Goal: Find specific page/section: Find specific page/section

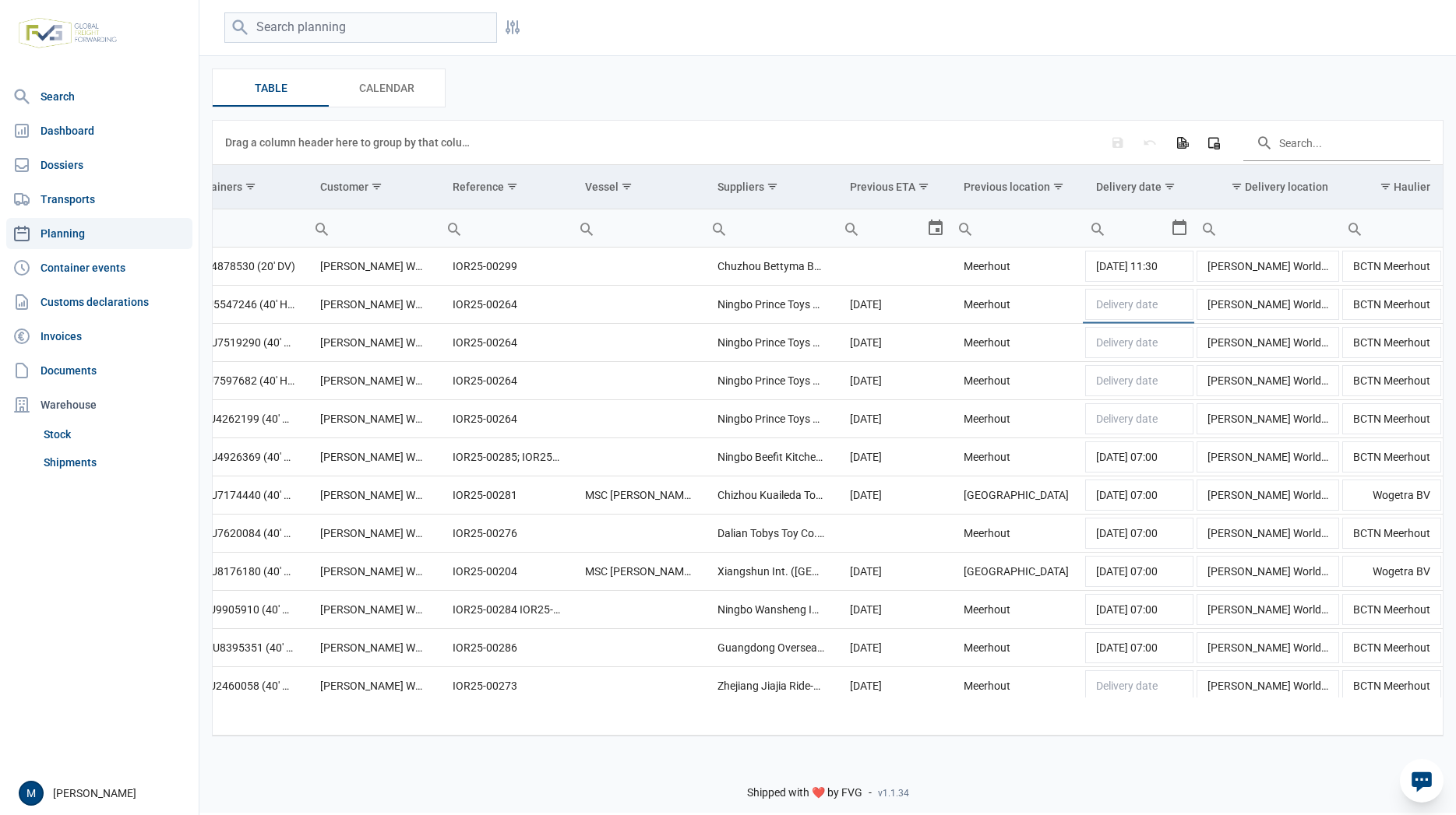
scroll to position [0, 156]
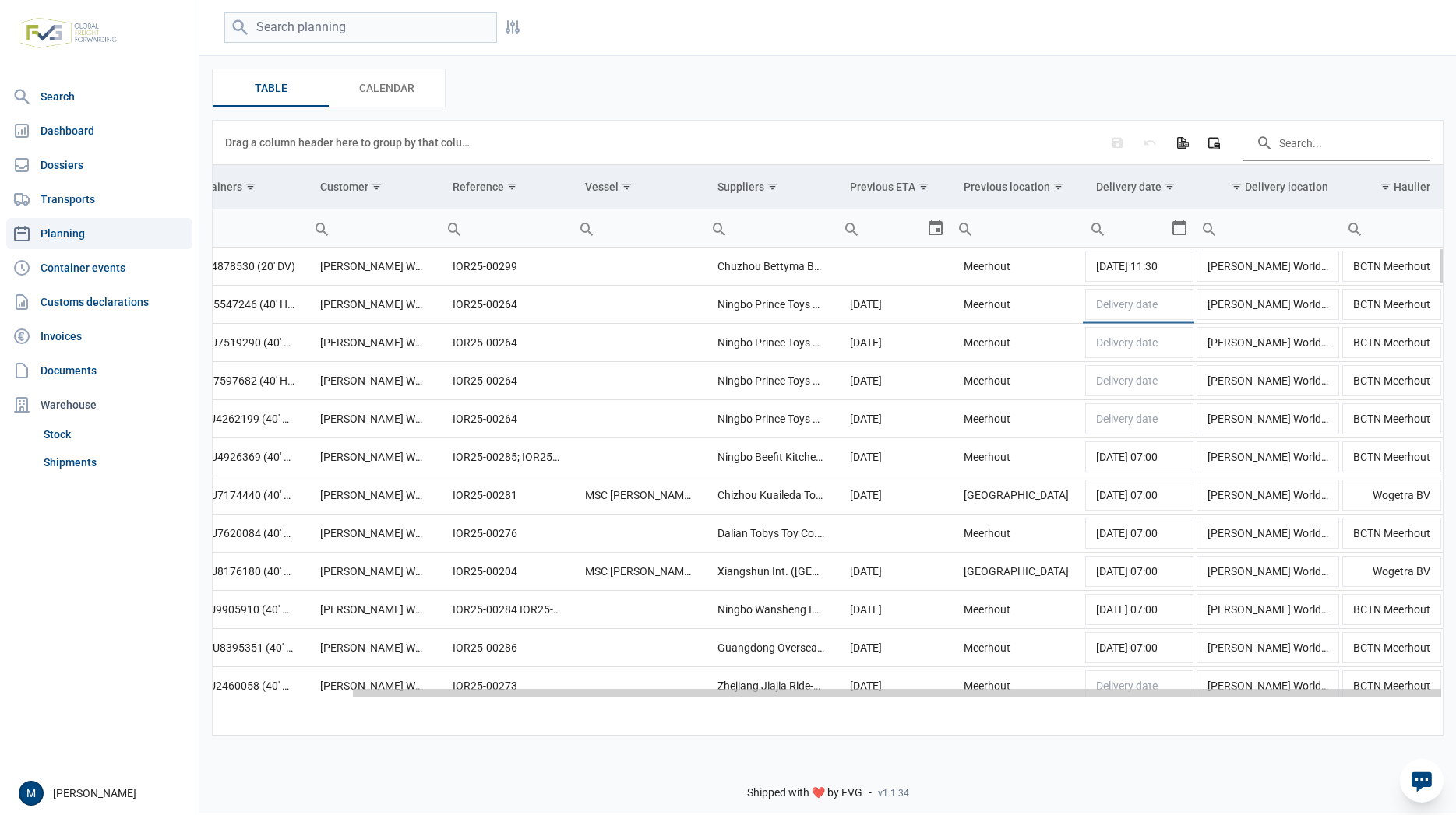
drag, startPoint x: 971, startPoint y: 699, endPoint x: 1075, endPoint y: 699, distance: 104.0
click at [1075, 699] on body "For evaluation purposes only. Redistribution prohibited. Please register an exi…" at bounding box center [728, 380] width 1456 height 815
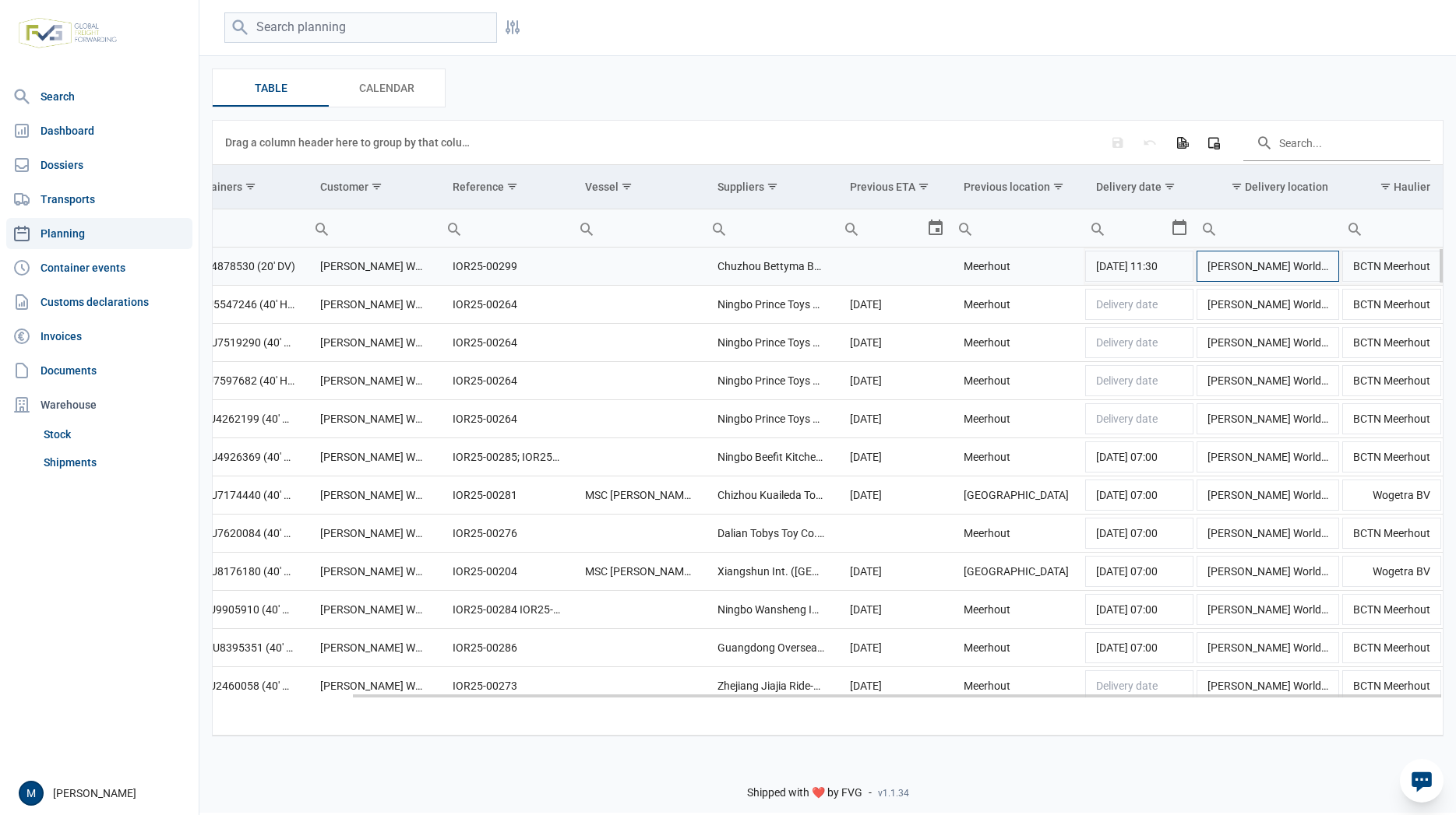
click at [1324, 273] on td "[PERSON_NAME] Worldwide [GEOGRAPHIC_DATA]" at bounding box center [1268, 266] width 146 height 38
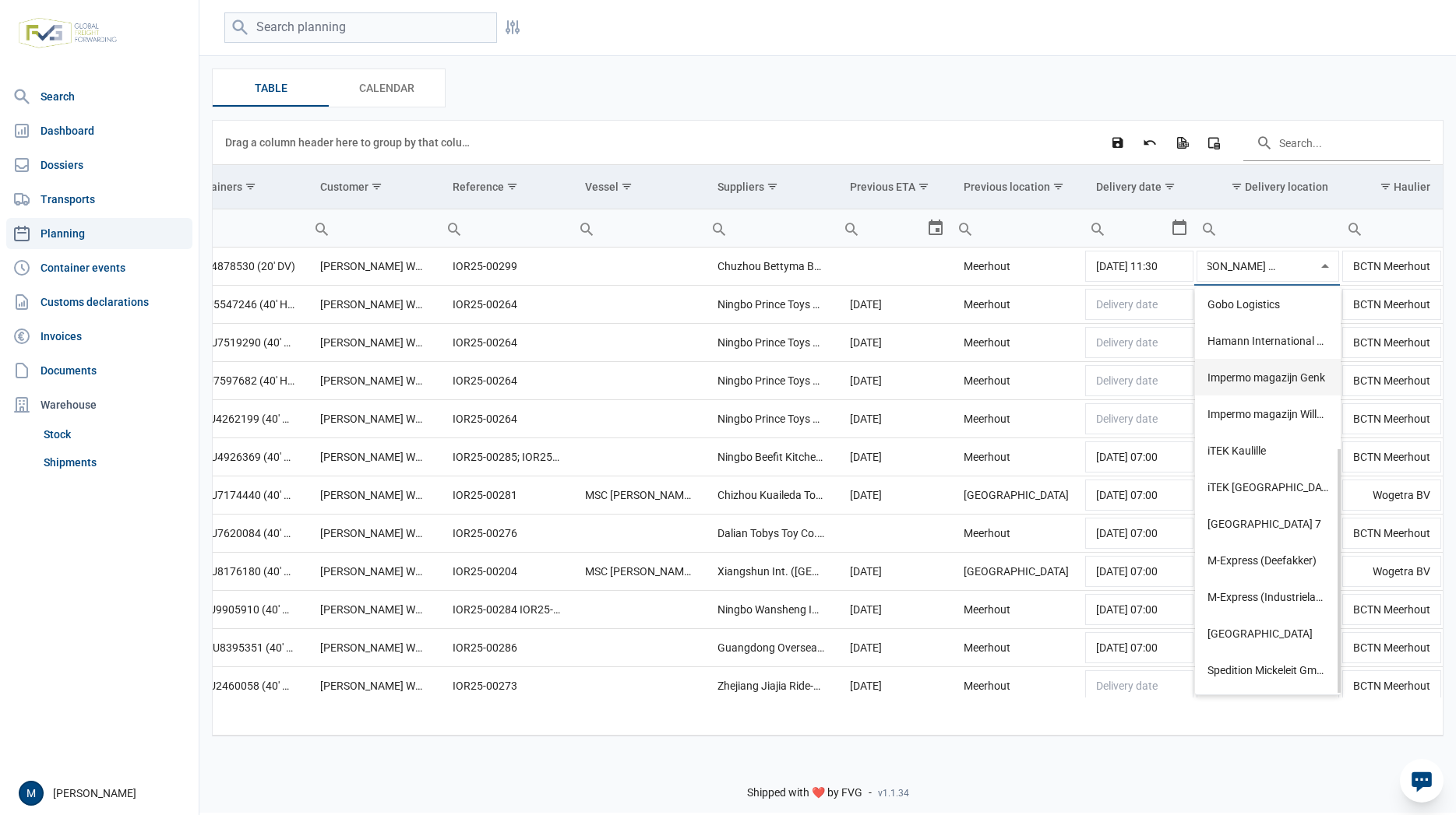
scroll to position [0, 0]
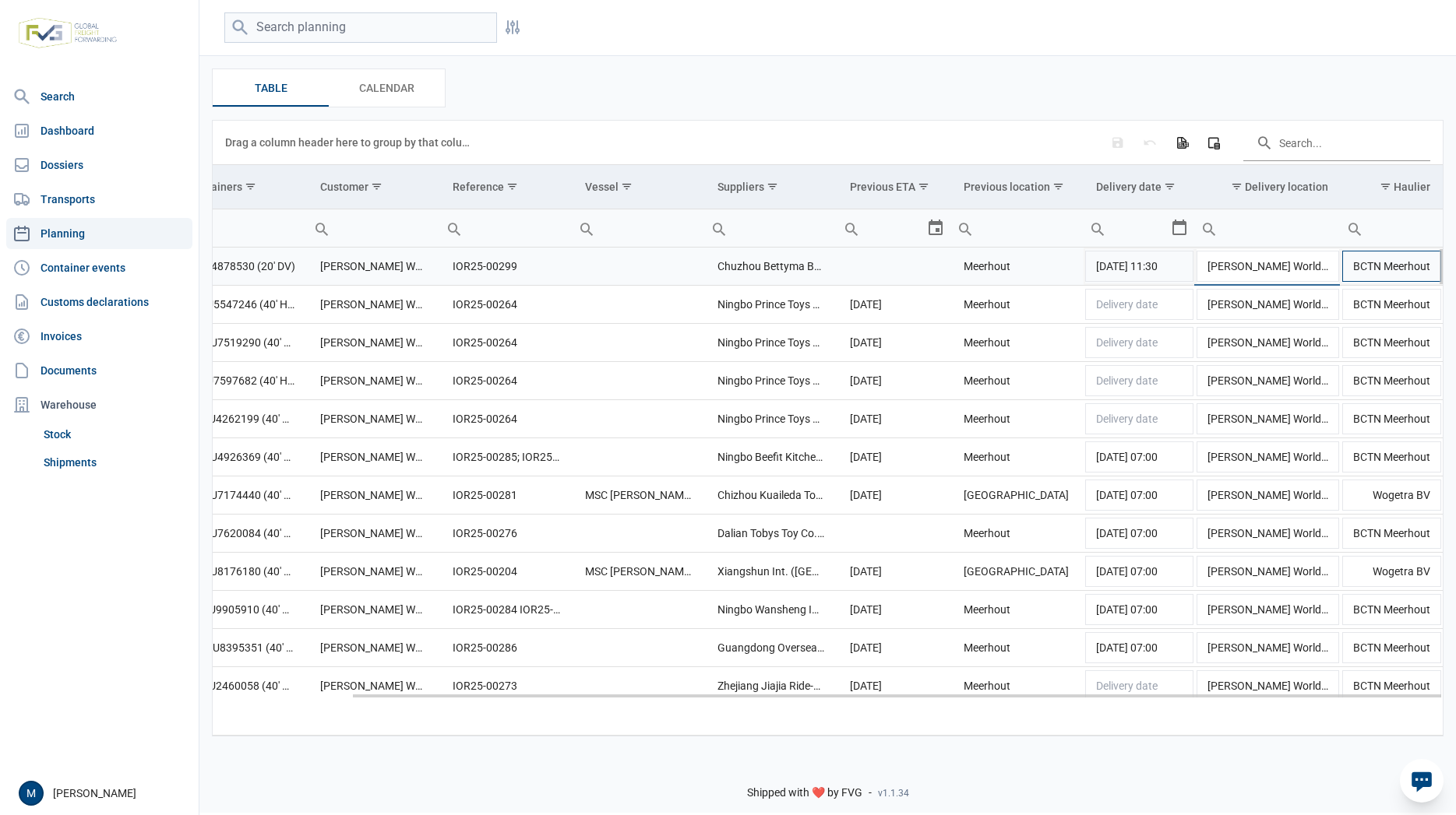
click at [1399, 274] on td "BCTN Meerhout" at bounding box center [1392, 266] width 102 height 38
click at [1139, 281] on td "[DATE] 11:30" at bounding box center [1140, 266] width 112 height 38
click at [1182, 269] on div "Select" at bounding box center [1185, 266] width 19 height 37
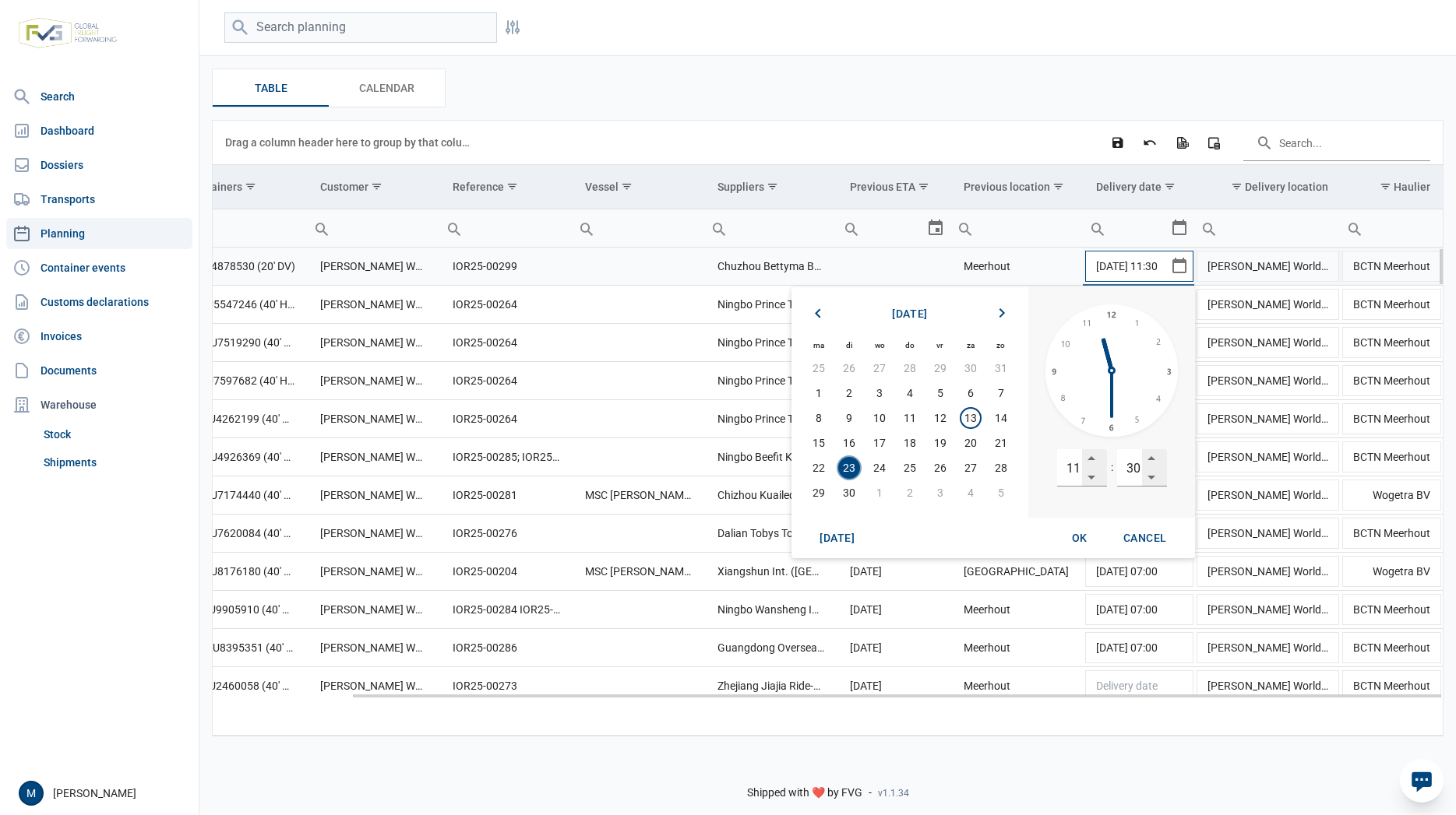
click at [1182, 269] on div "Select" at bounding box center [1185, 266] width 19 height 37
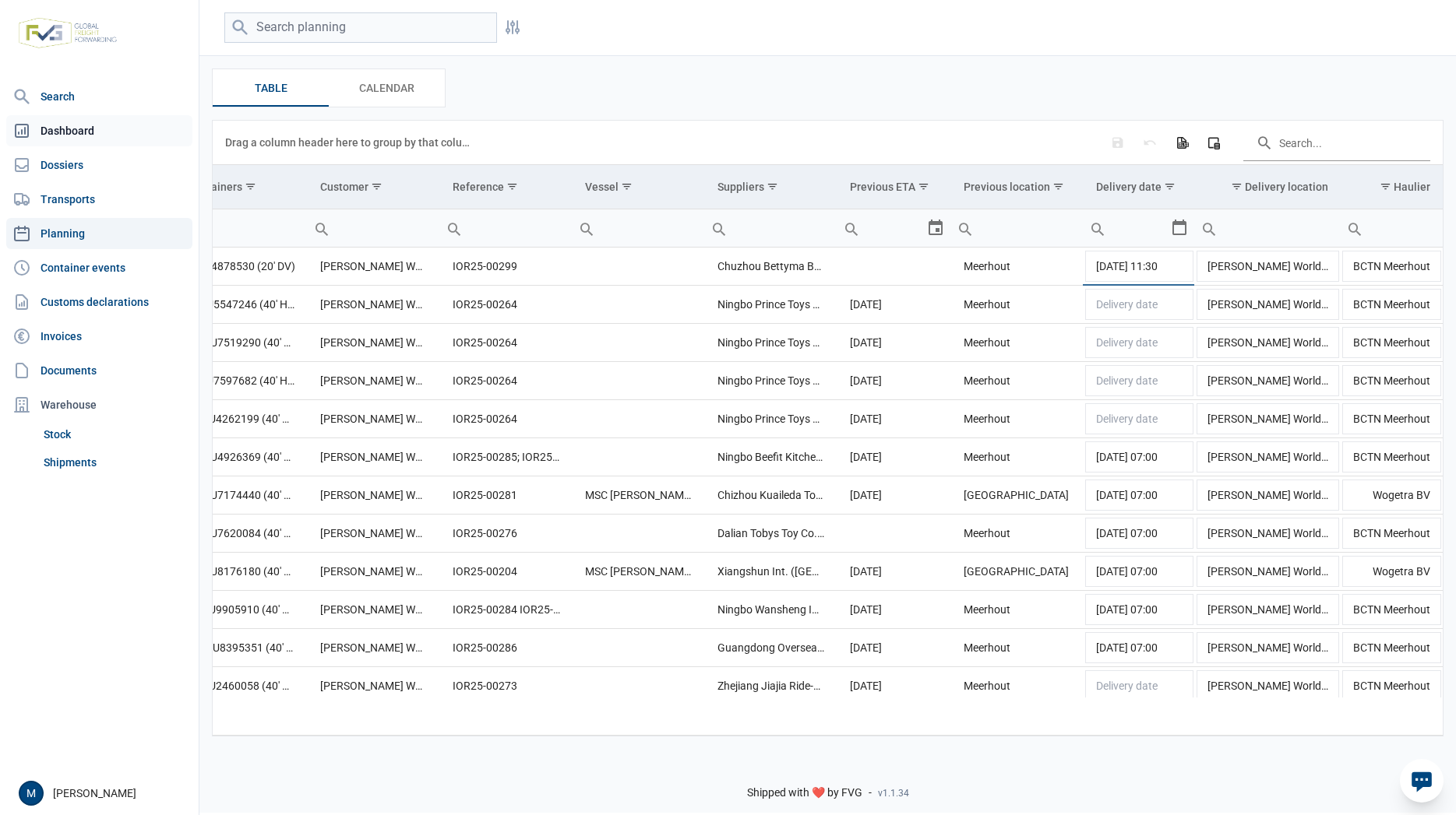
click at [73, 127] on link "Dashboard" at bounding box center [99, 131] width 186 height 32
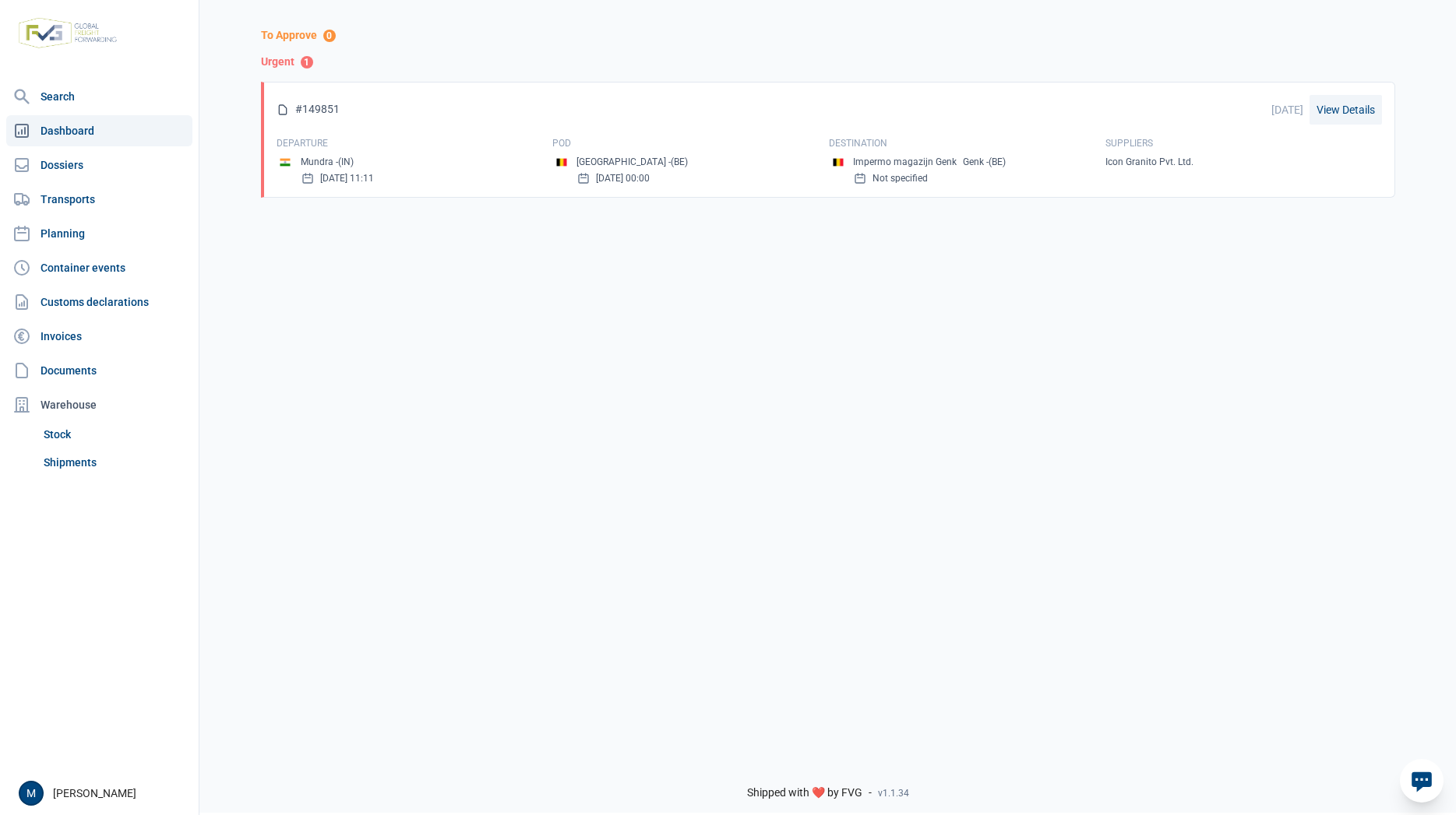
click at [1344, 110] on link "View Details" at bounding box center [1346, 110] width 73 height 30
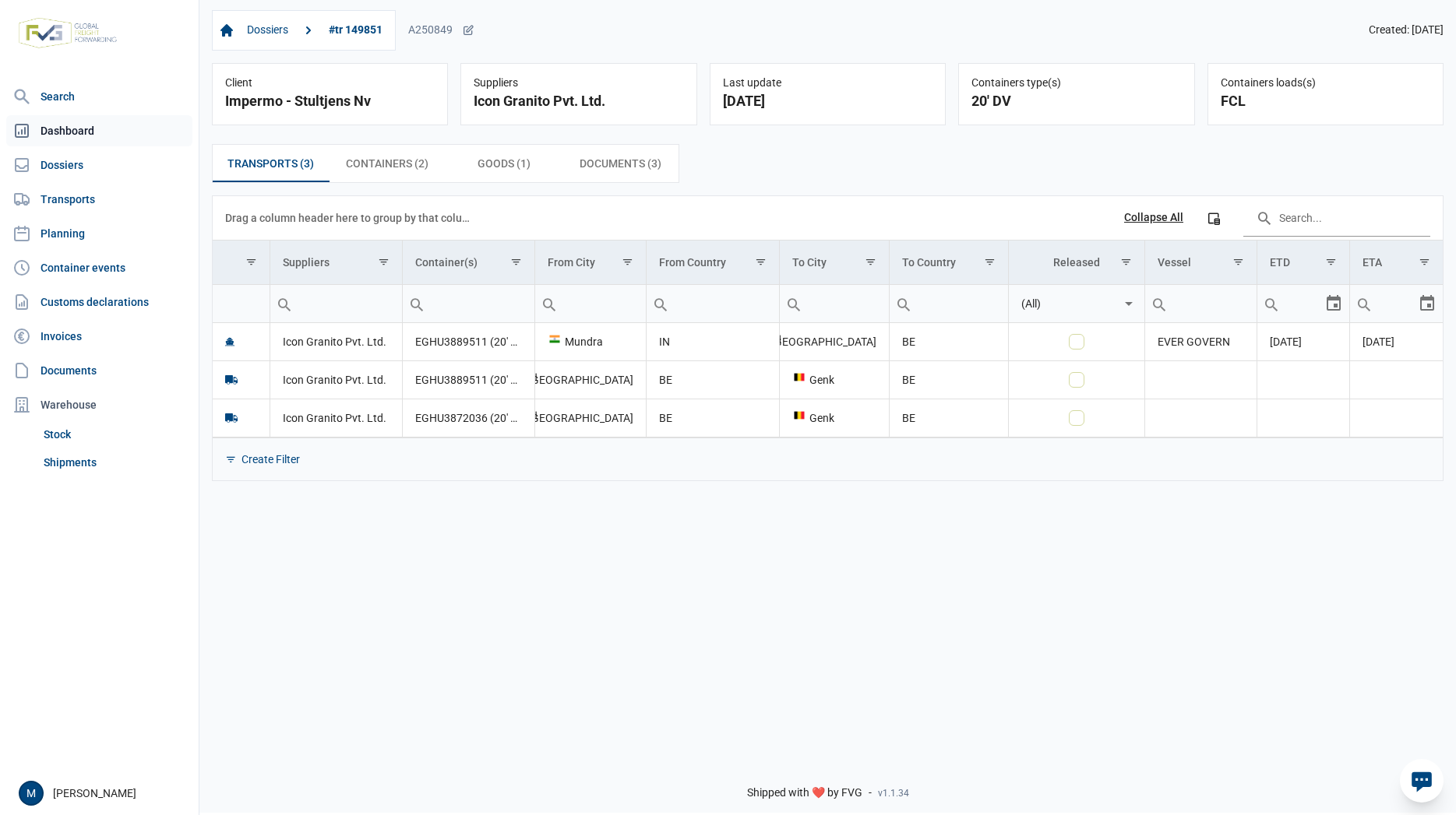
click at [71, 127] on link "Dashboard" at bounding box center [99, 131] width 186 height 32
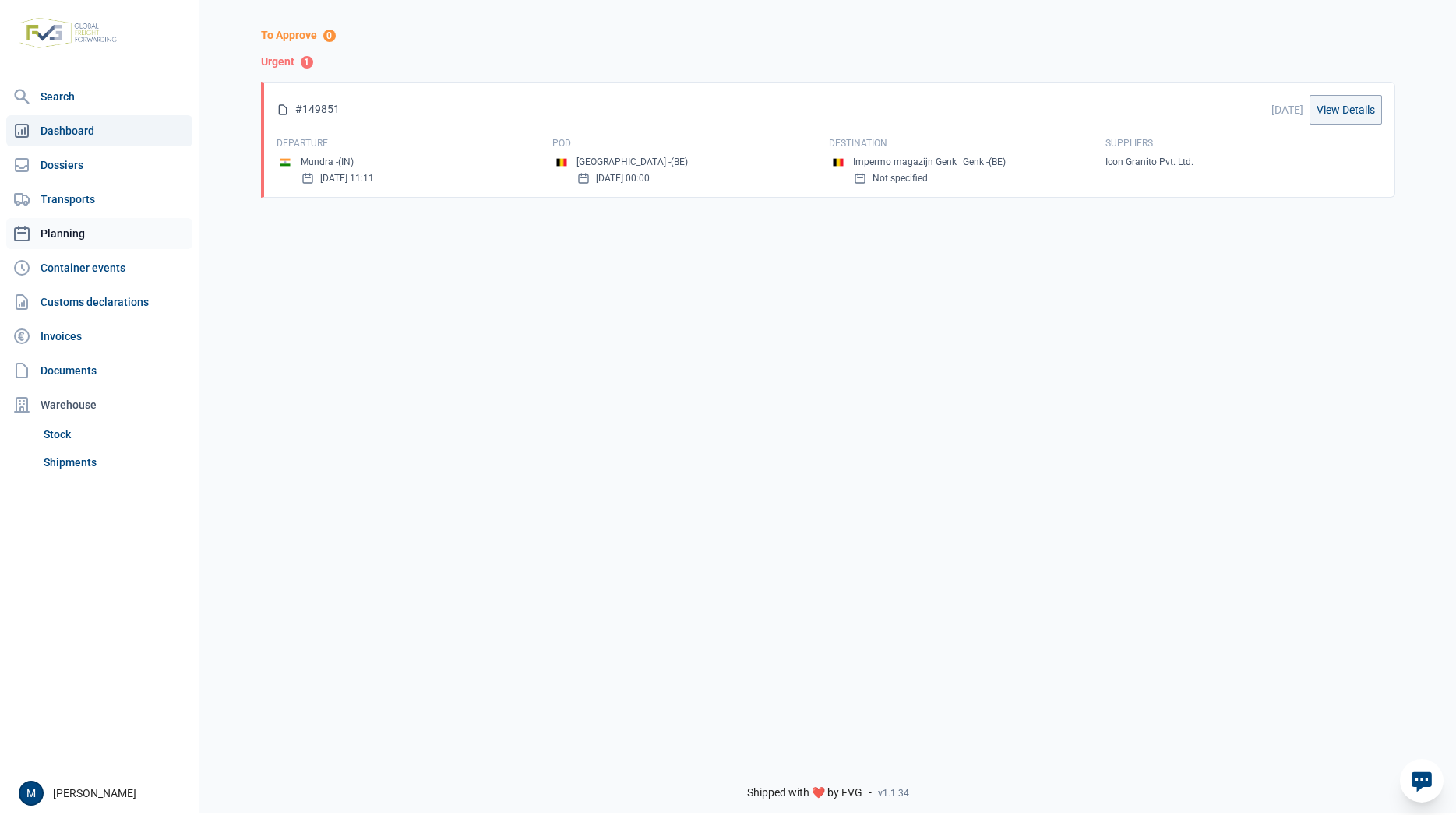
click at [60, 242] on link "Planning" at bounding box center [99, 234] width 186 height 32
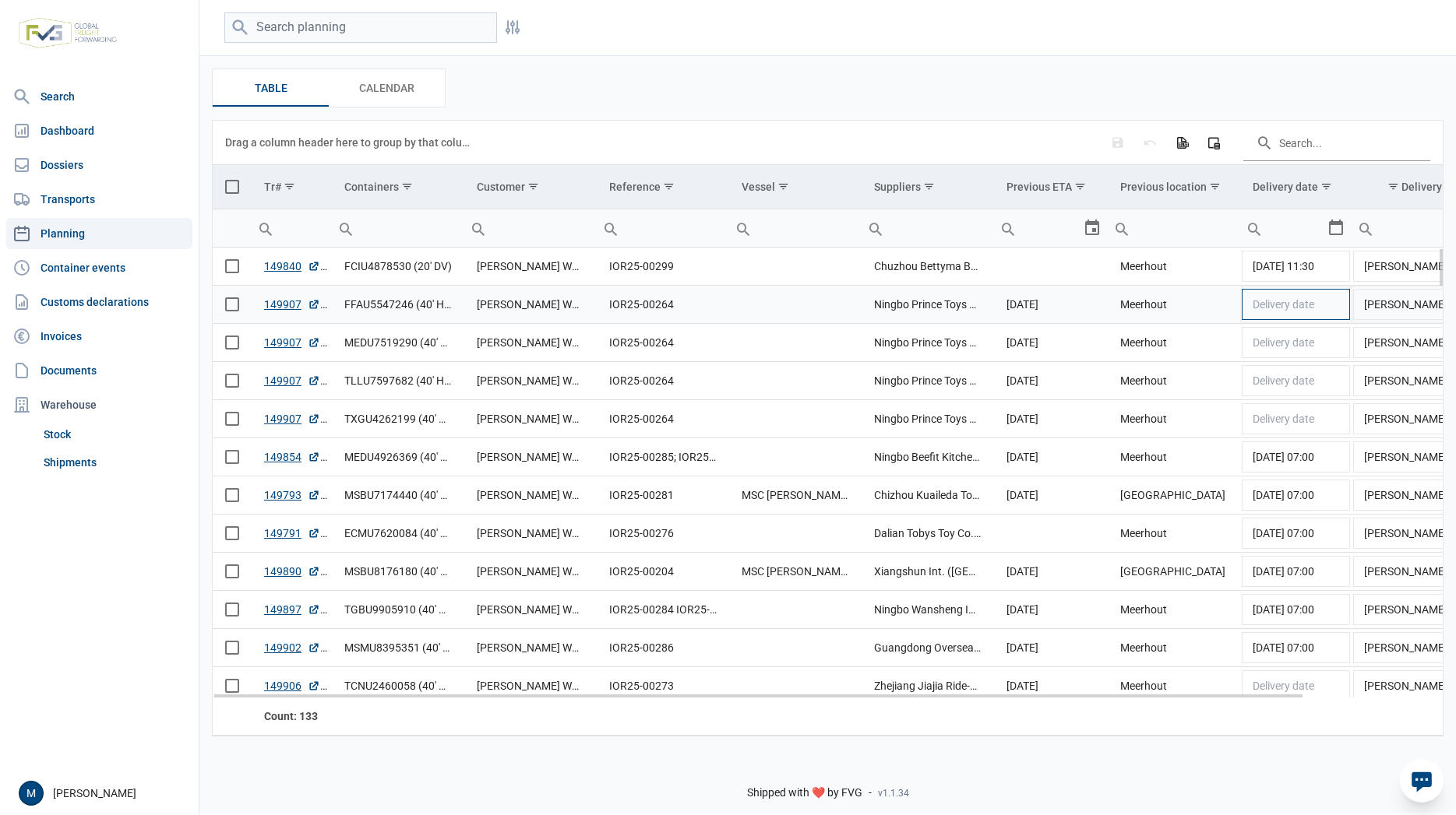
click at [1300, 315] on td "Delivery date" at bounding box center [1296, 305] width 112 height 38
click at [1333, 307] on div "Select" at bounding box center [1343, 305] width 19 height 37
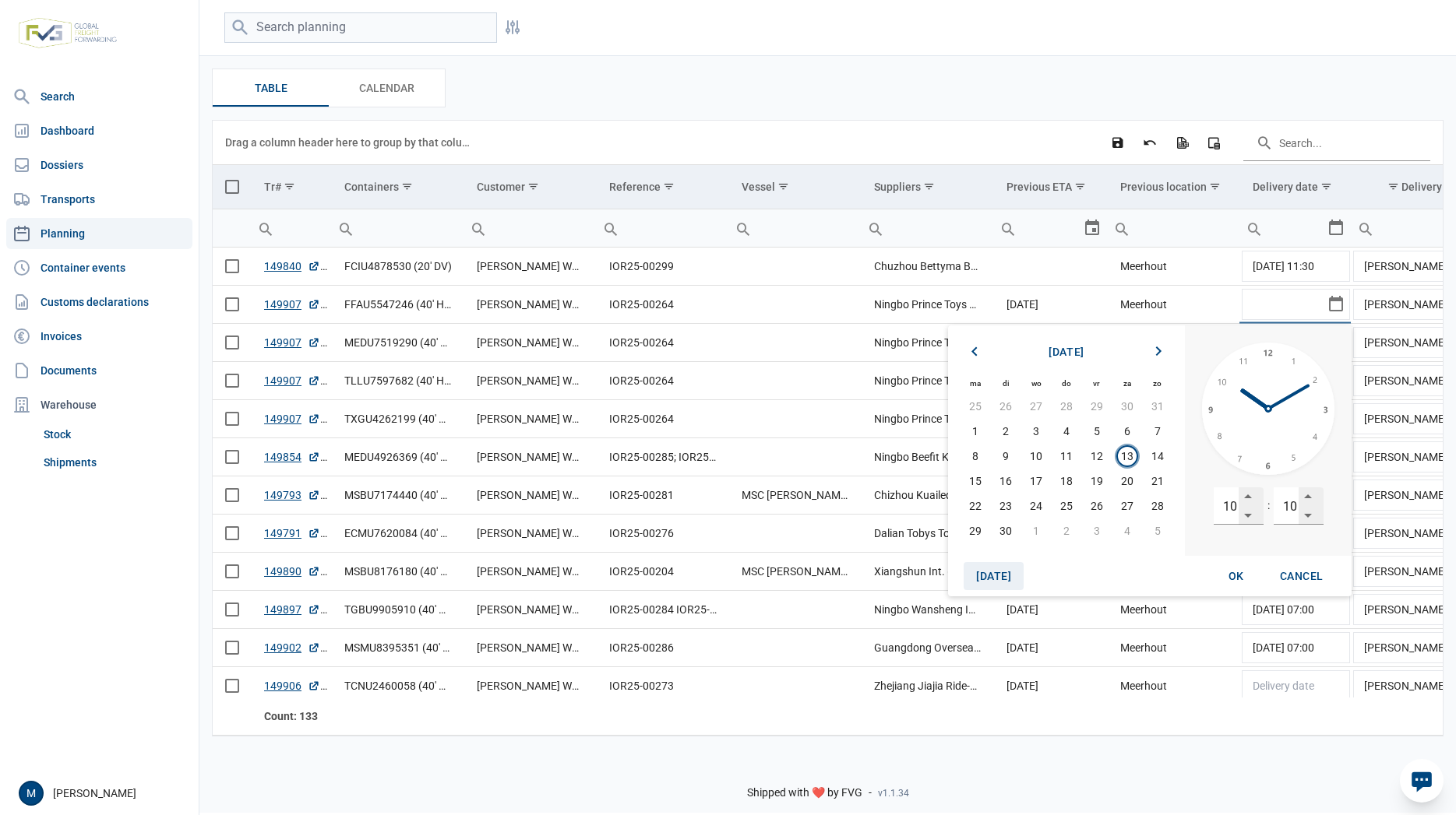
click at [997, 576] on span "[DATE]" at bounding box center [994, 575] width 35 height 12
click at [1250, 575] on div "OK" at bounding box center [1237, 576] width 50 height 28
type input "13-9-2025, 10:10"
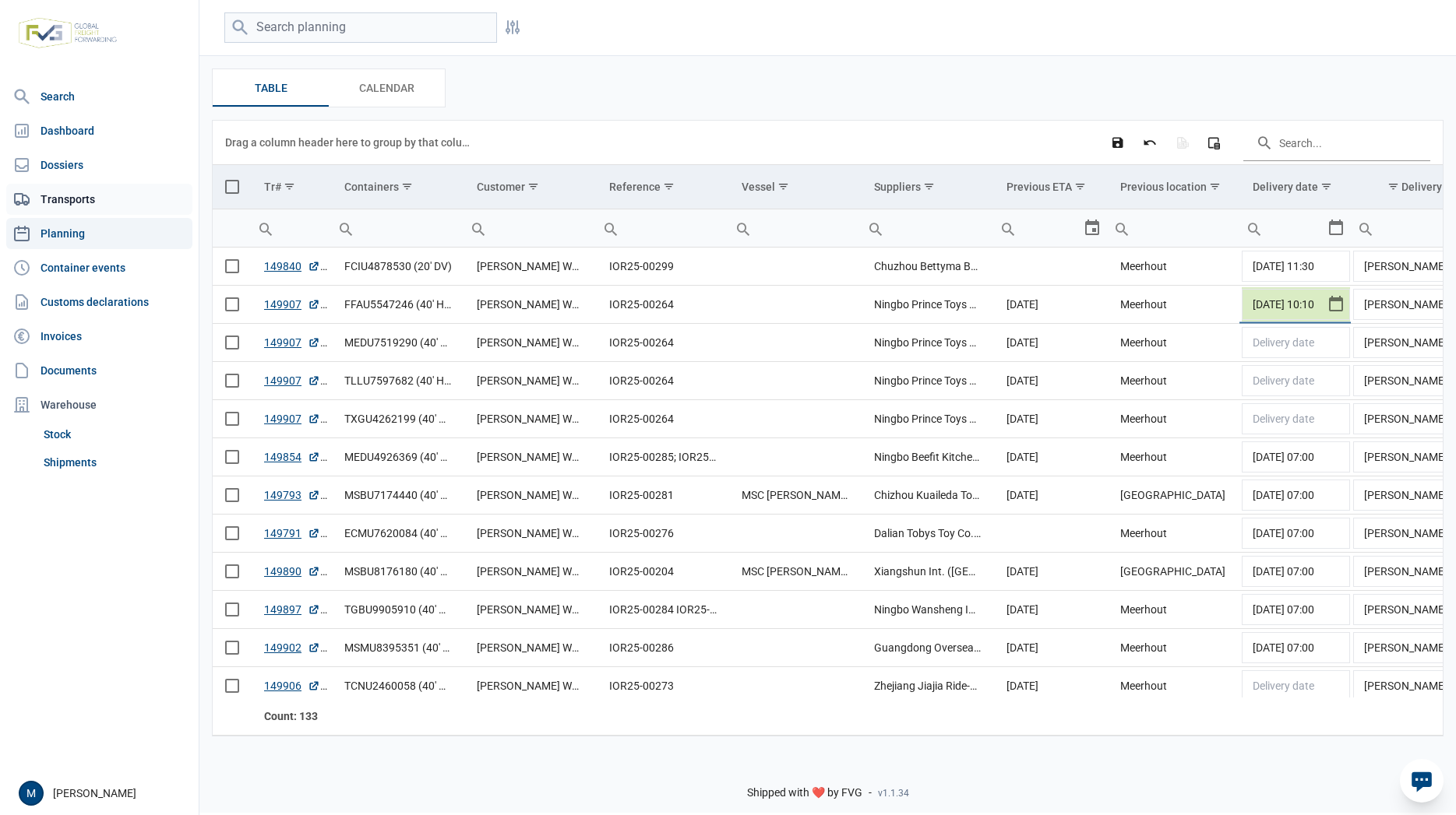
click at [86, 193] on link "Transports" at bounding box center [99, 200] width 186 height 32
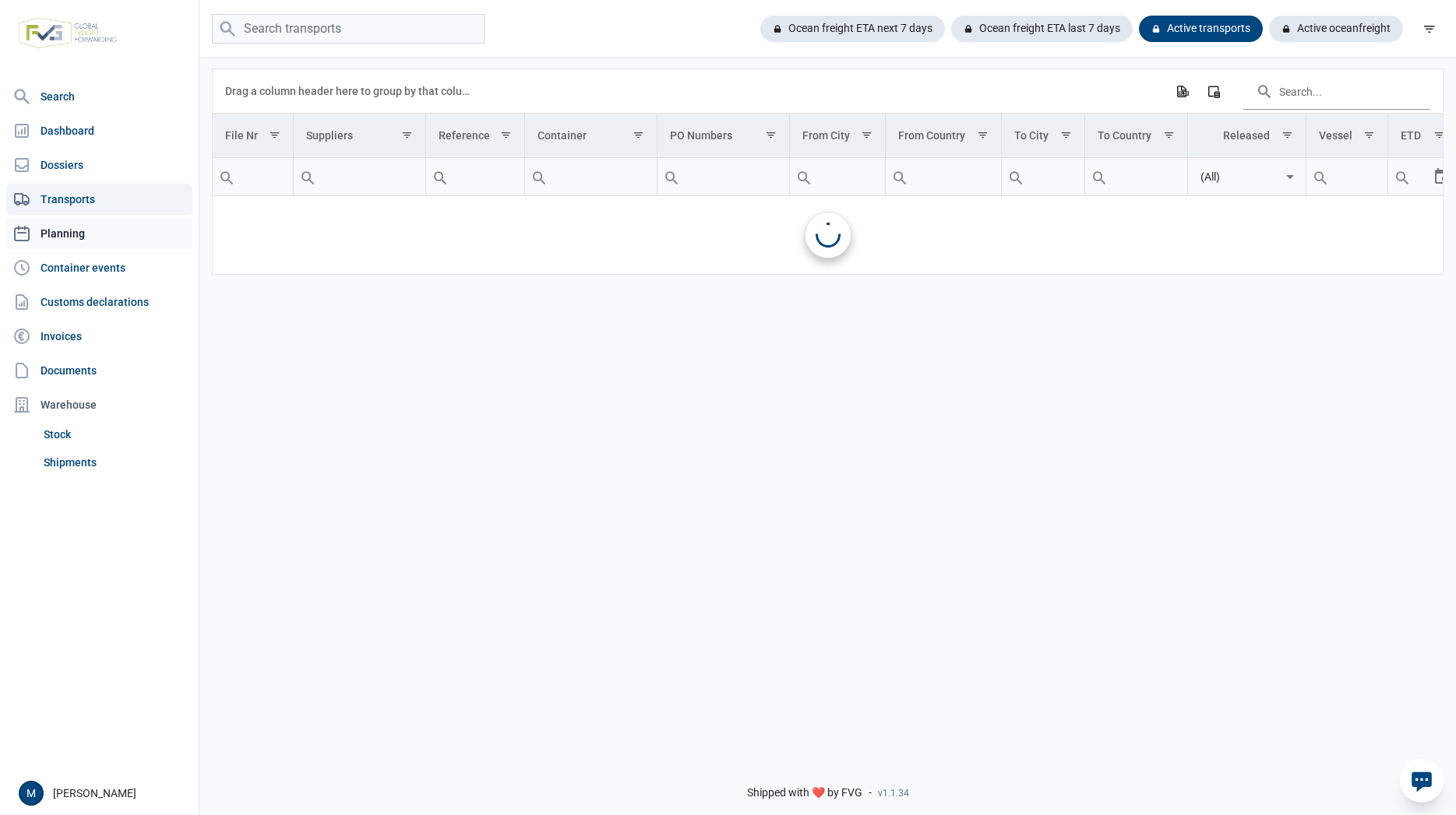
click at [80, 234] on link "Planning" at bounding box center [99, 234] width 186 height 32
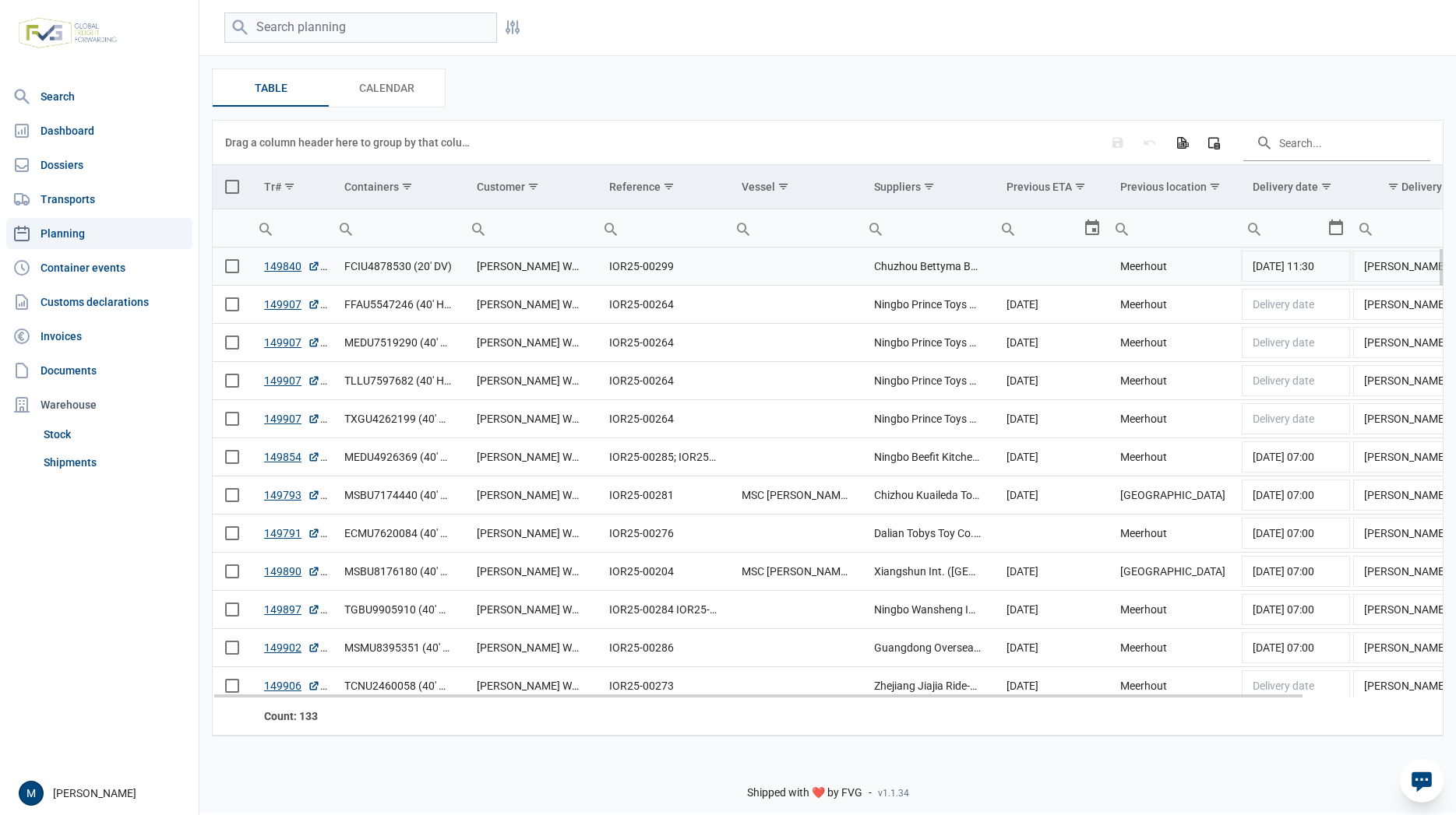
click at [233, 267] on span "Select row" at bounding box center [232, 266] width 14 height 14
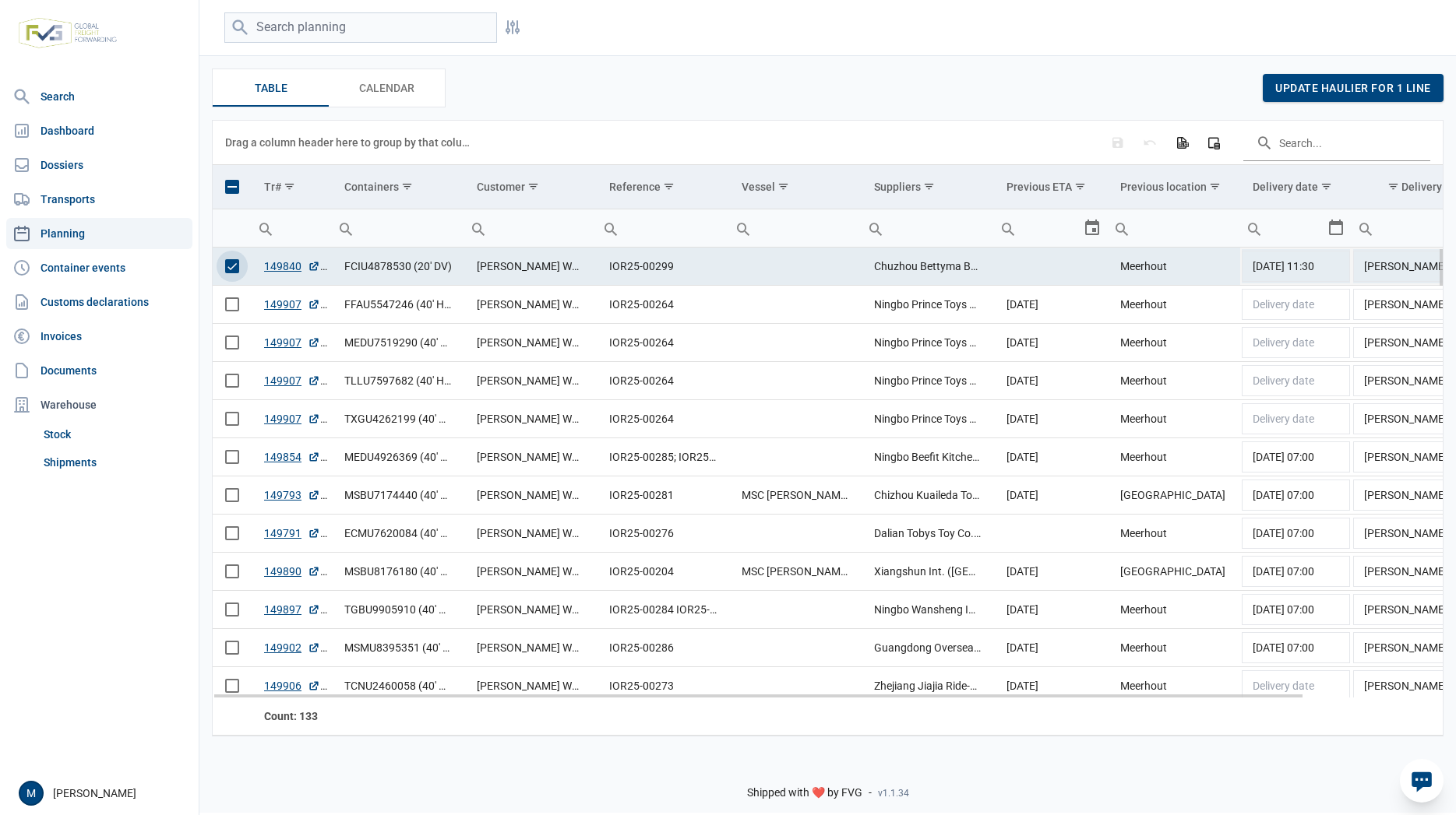
click at [233, 267] on span "Select row" at bounding box center [232, 266] width 14 height 14
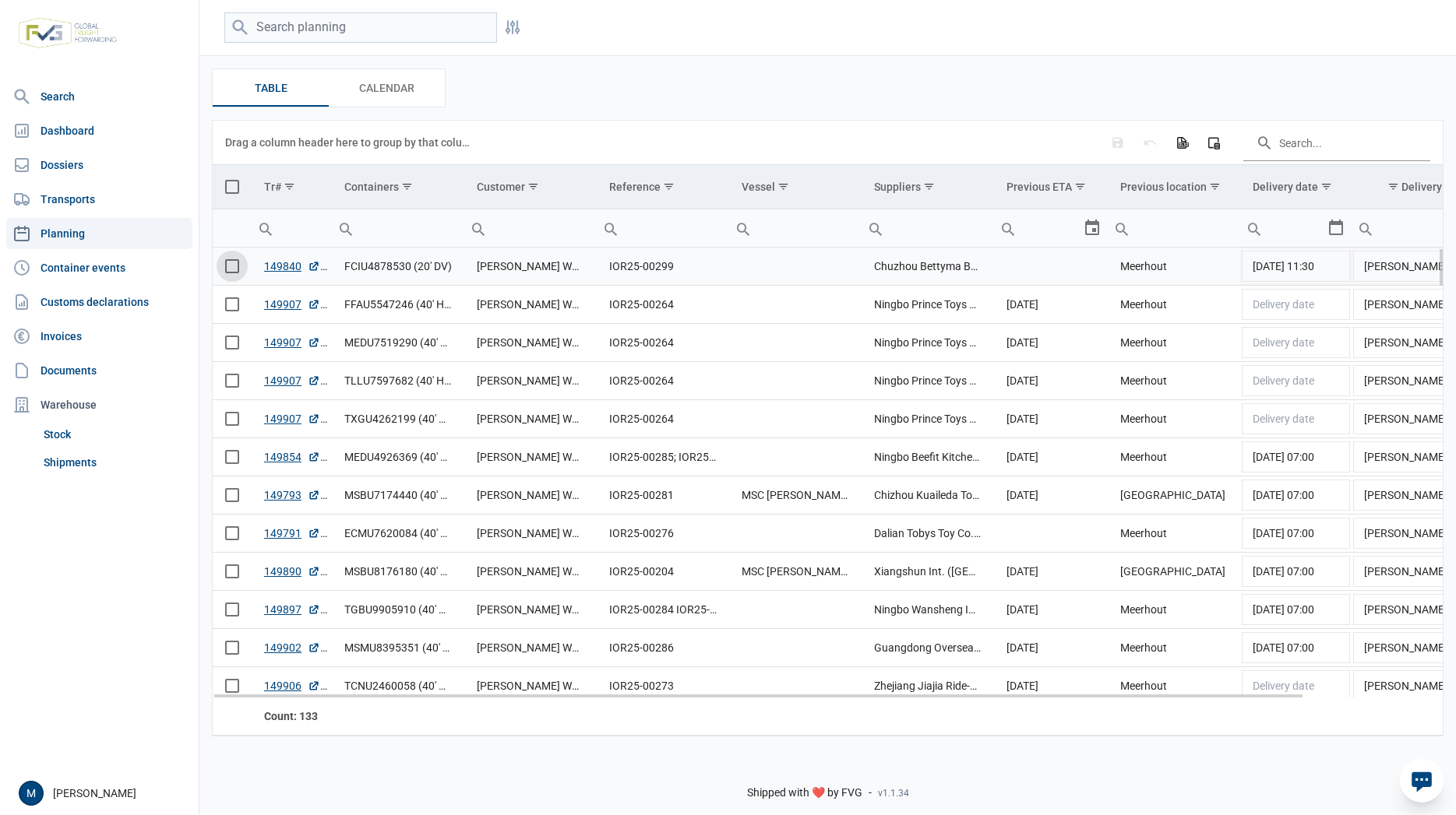
click at [233, 267] on span "Select row" at bounding box center [232, 266] width 14 height 14
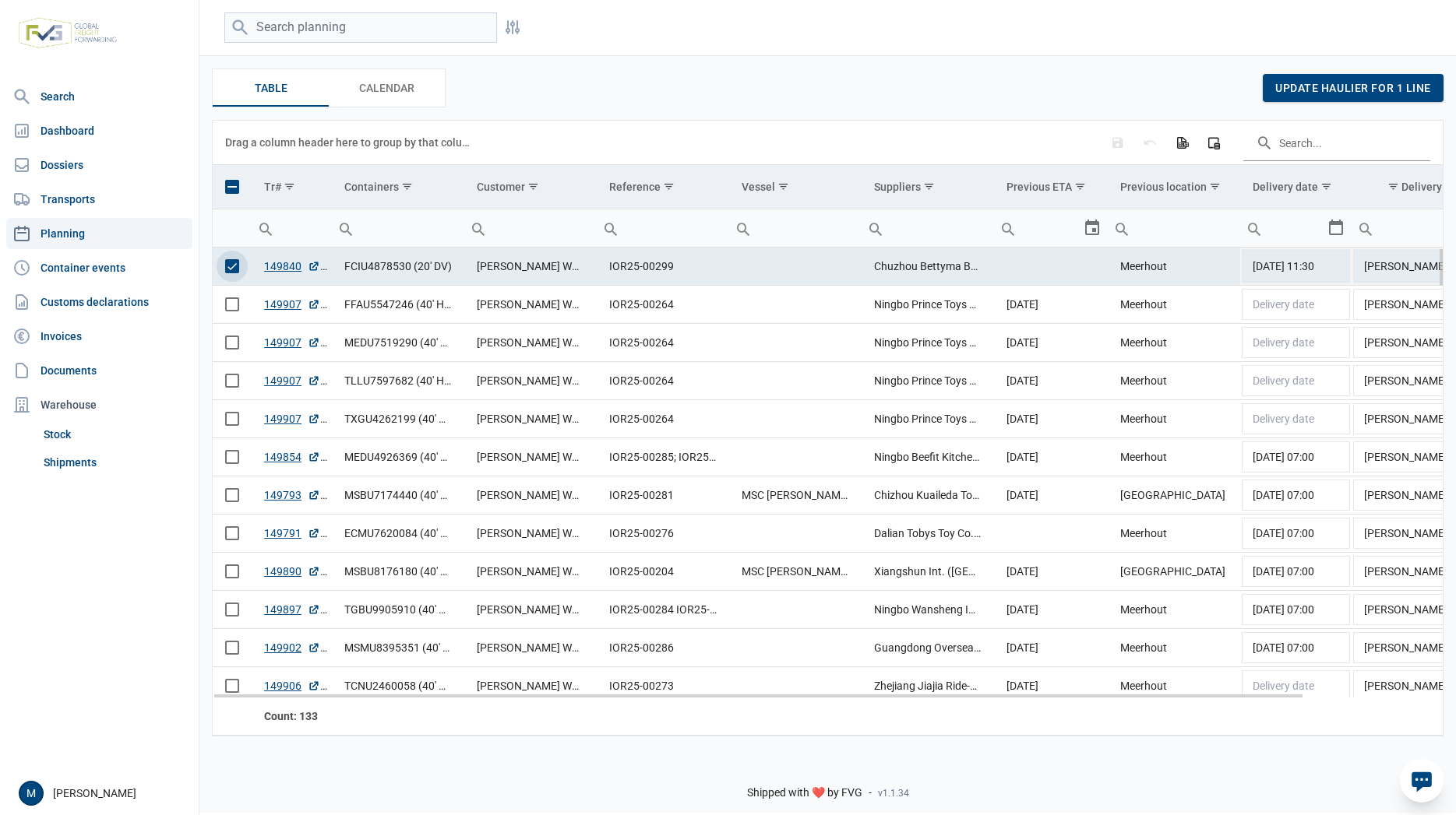
click at [233, 267] on span "Select row" at bounding box center [232, 266] width 14 height 14
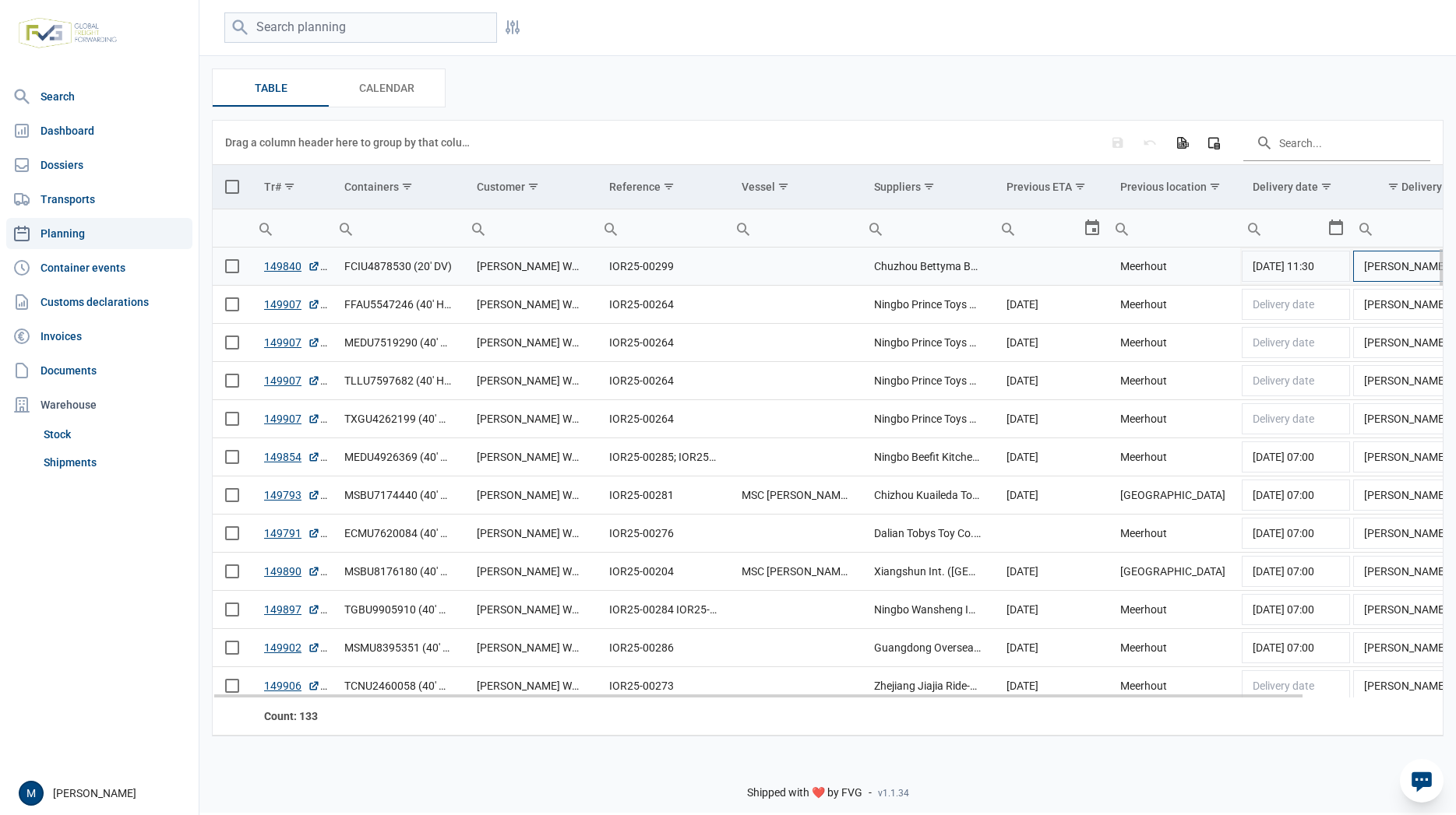
click at [1382, 271] on td "[PERSON_NAME] Worldwide [GEOGRAPHIC_DATA]" at bounding box center [1424, 266] width 146 height 38
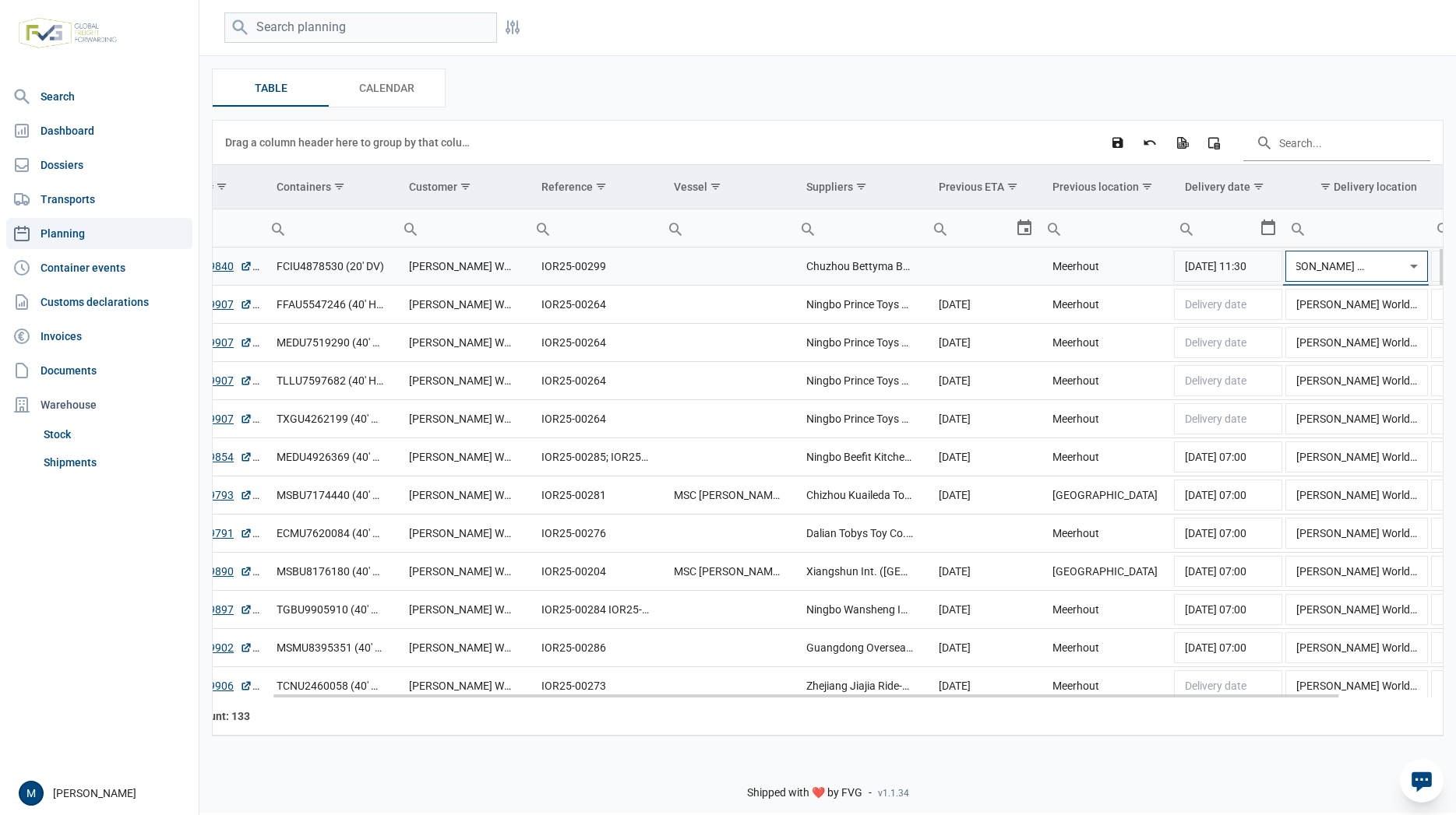
click at [1412, 268] on div "Select" at bounding box center [1421, 266] width 19 height 37
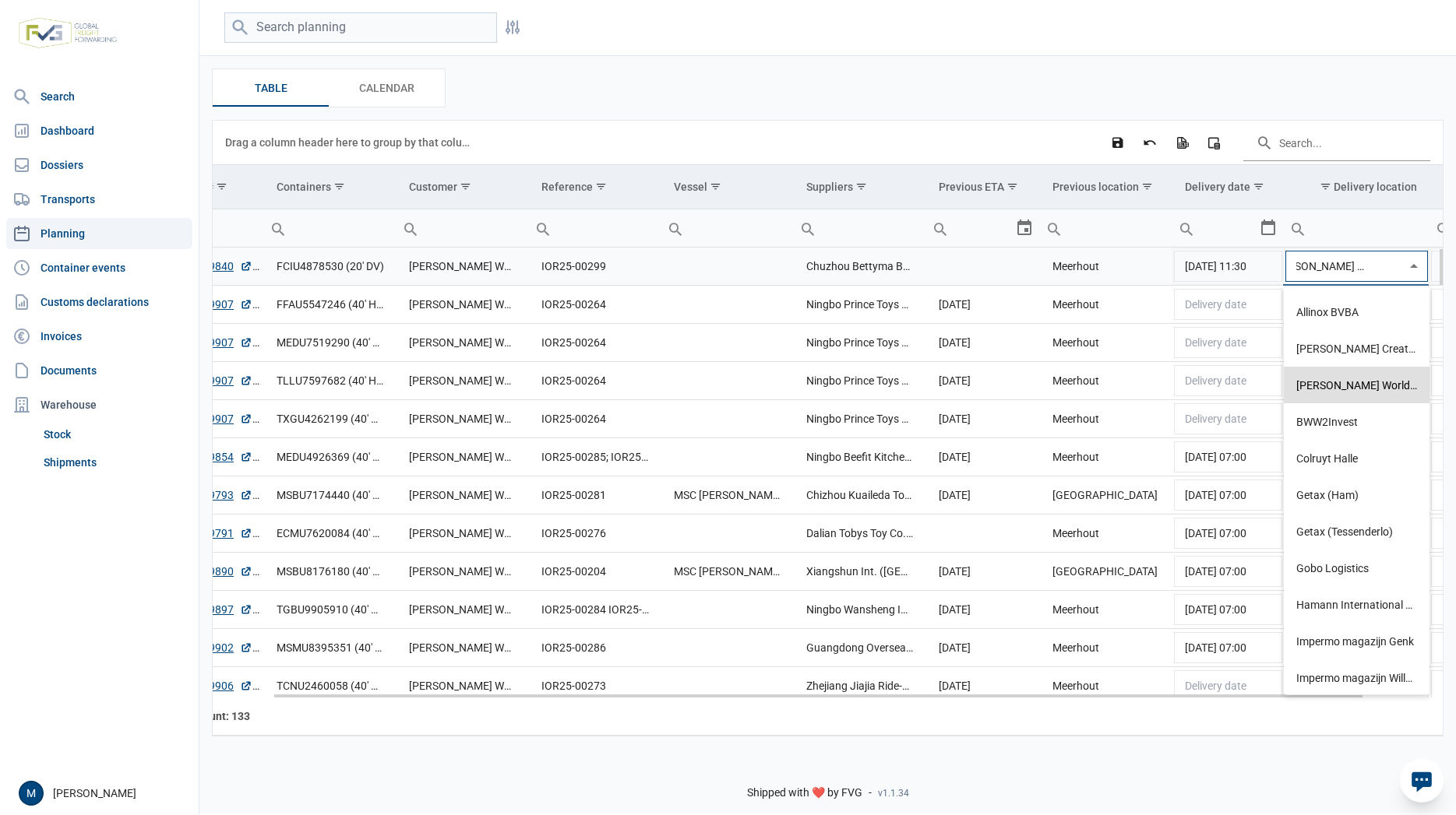
click at [1412, 268] on div "Select" at bounding box center [1421, 266] width 19 height 37
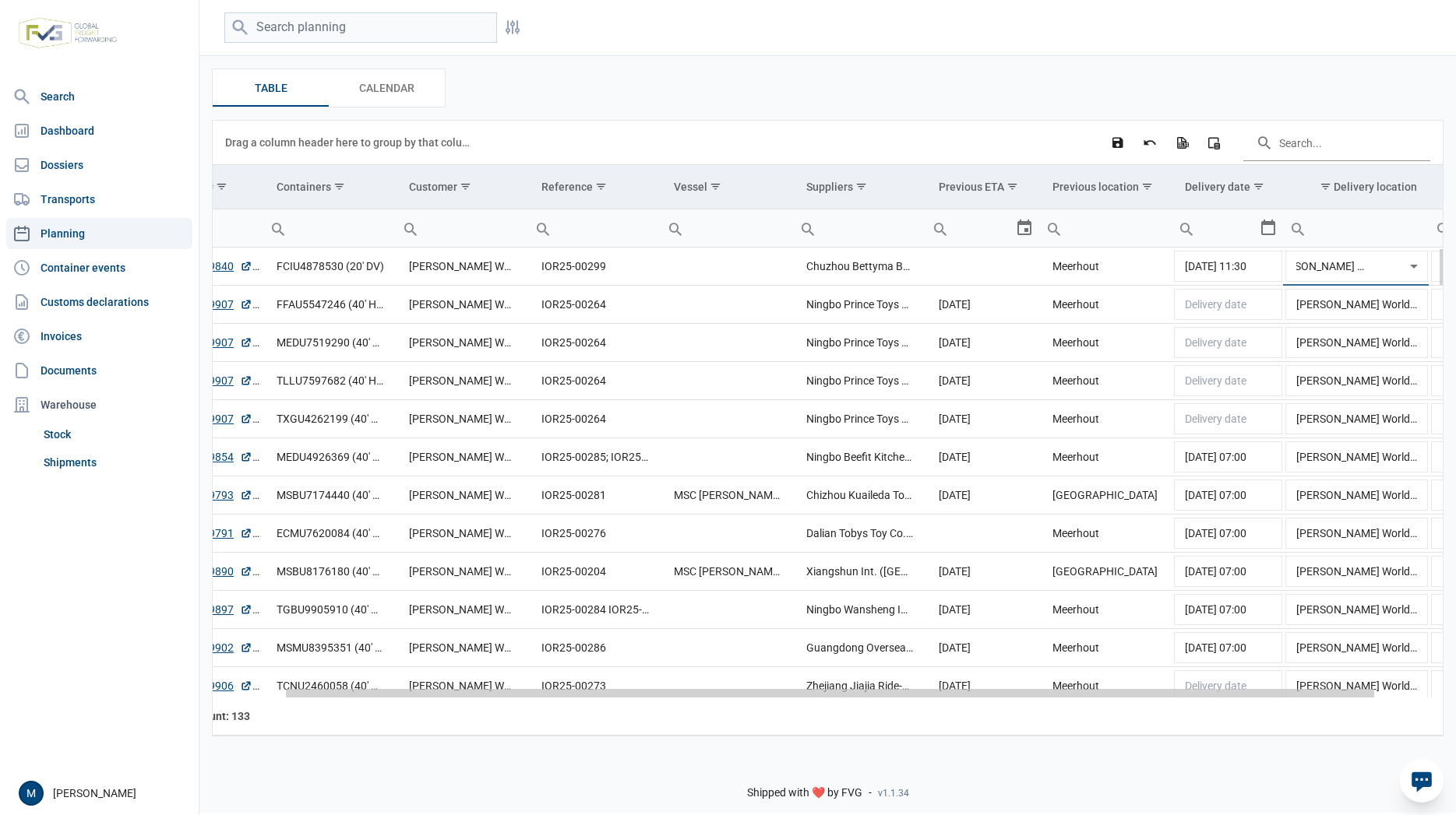
scroll to position [0, 156]
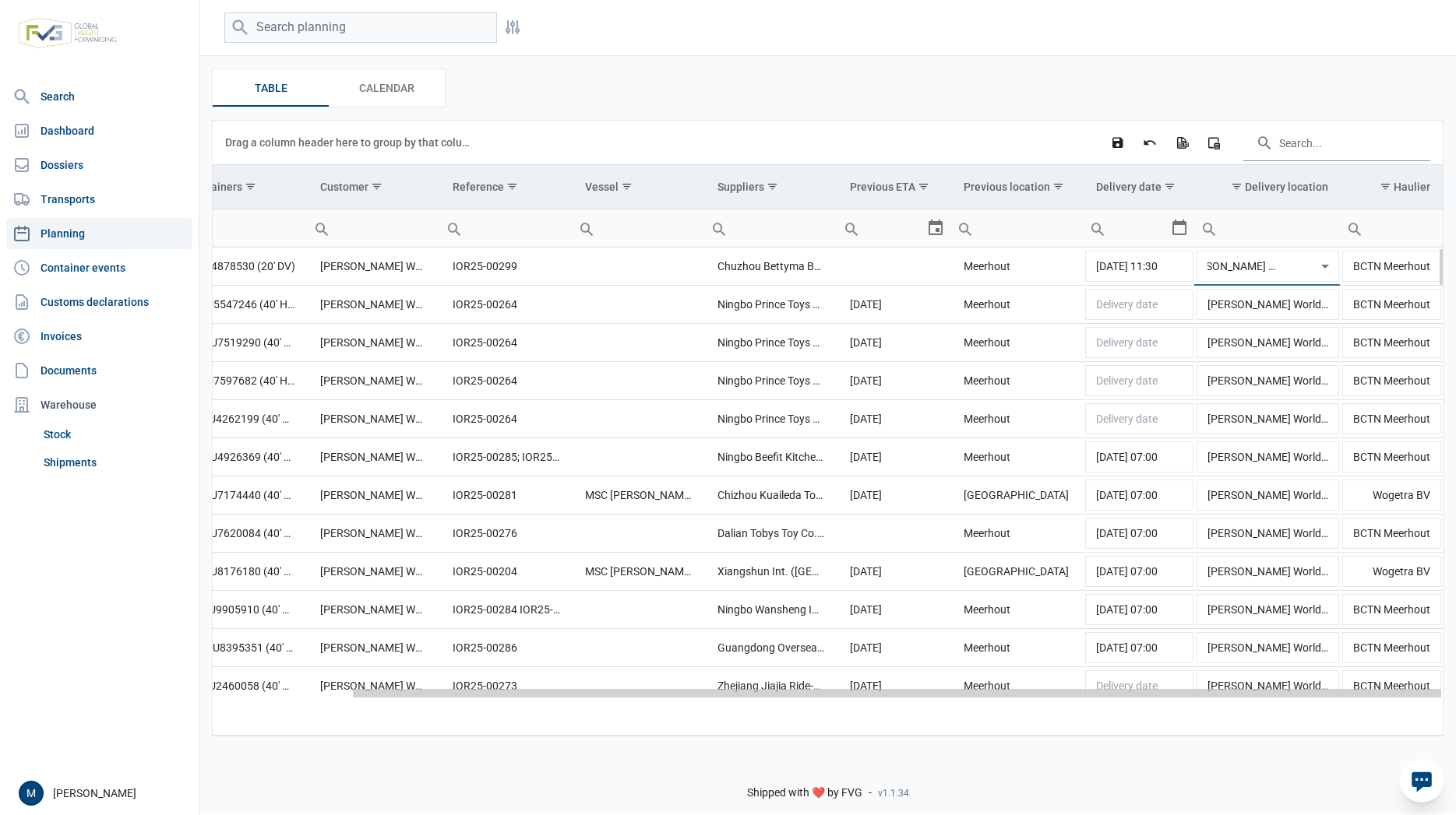
drag, startPoint x: 1125, startPoint y: 698, endPoint x: 1342, endPoint y: 687, distance: 217.3
click at [1342, 687] on body "For evaluation purposes only. Redistribution prohibited. Please register an exi…" at bounding box center [728, 380] width 1456 height 815
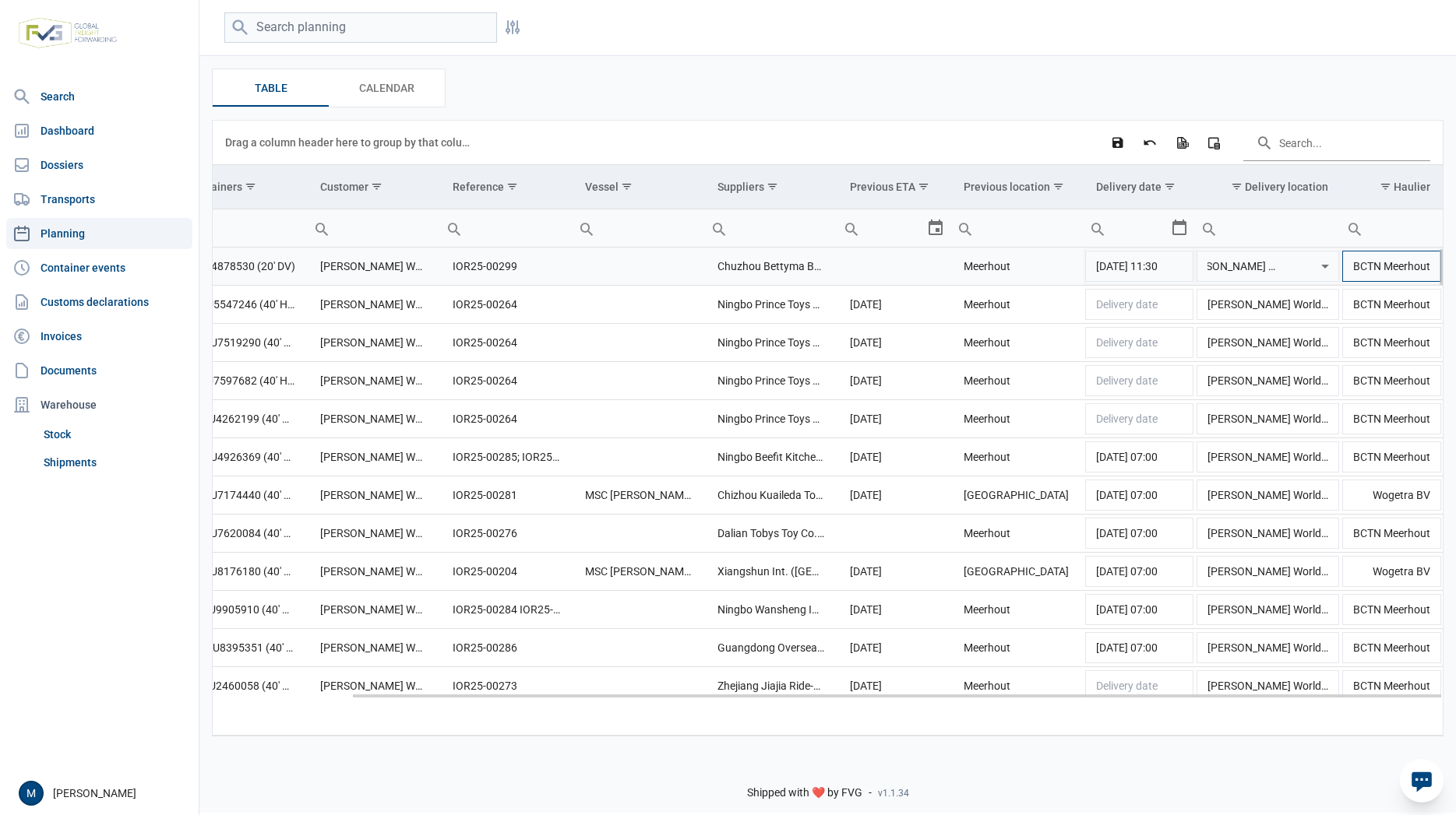
click at [1384, 272] on td "BCTN Meerhout" at bounding box center [1392, 266] width 102 height 38
click at [98, 269] on link "Container events" at bounding box center [99, 269] width 186 height 32
